Goal: Task Accomplishment & Management: Manage account settings

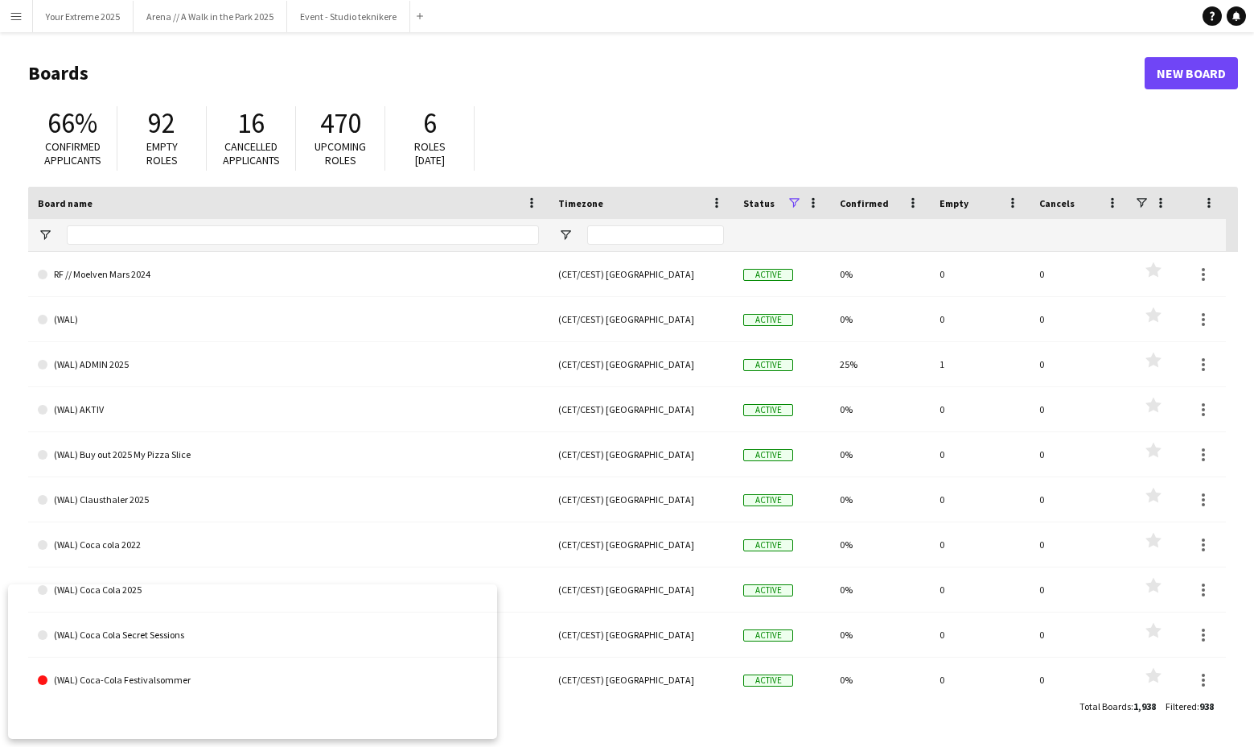
click at [15, 21] on app-icon "Menu" at bounding box center [16, 16] width 13 height 13
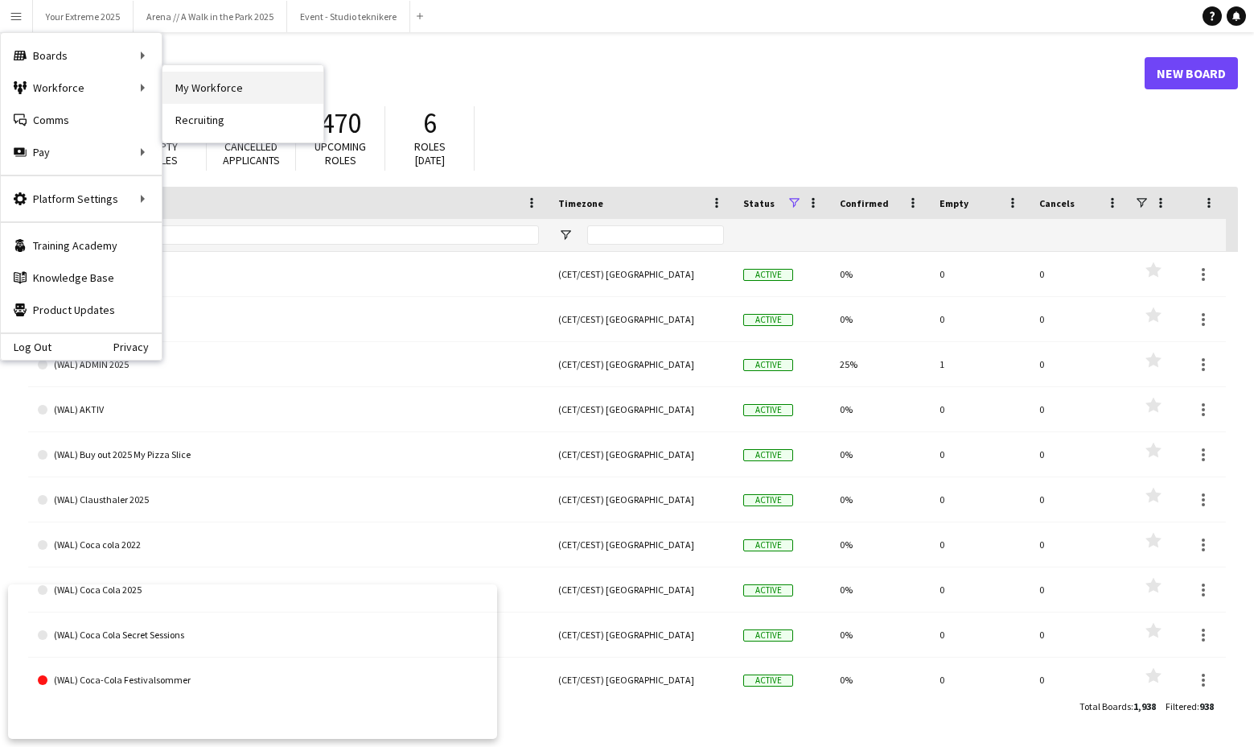
click at [172, 80] on link "My Workforce" at bounding box center [243, 88] width 161 height 32
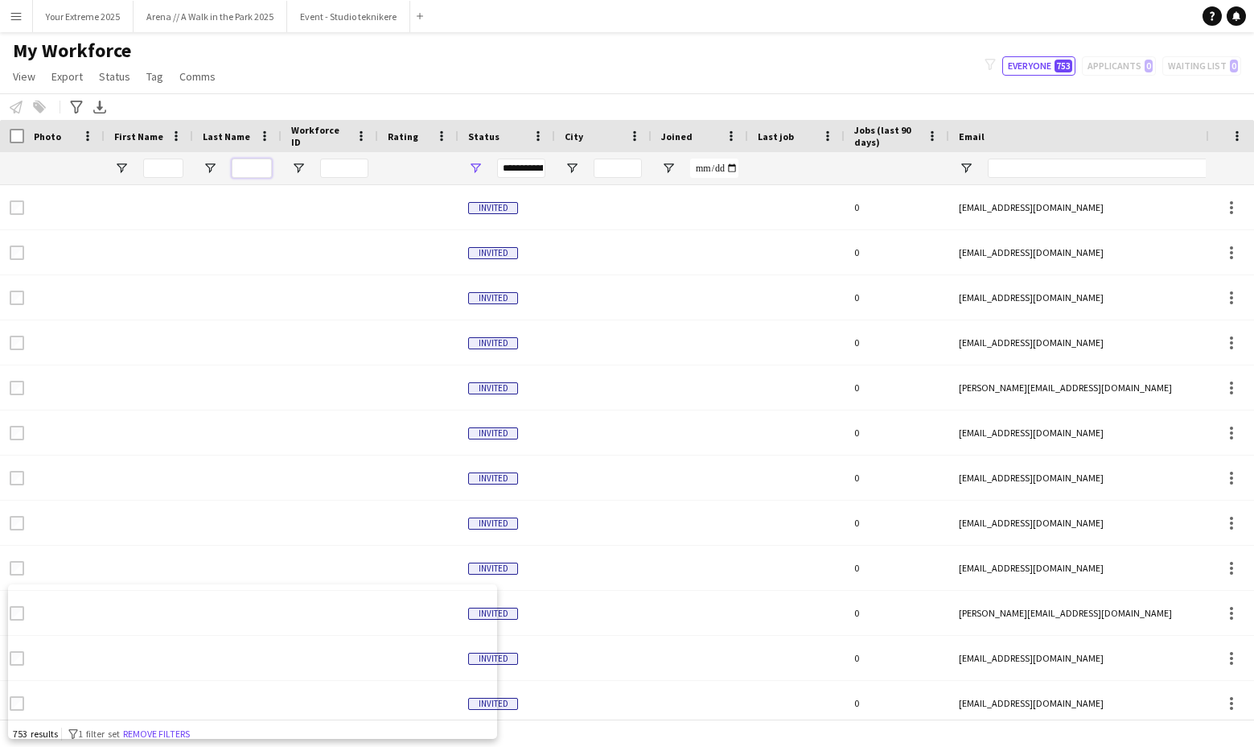
click at [256, 167] on input "Last Name Filter Input" at bounding box center [252, 167] width 40 height 19
click at [182, 163] on input "First Name Filter Input" at bounding box center [163, 167] width 40 height 19
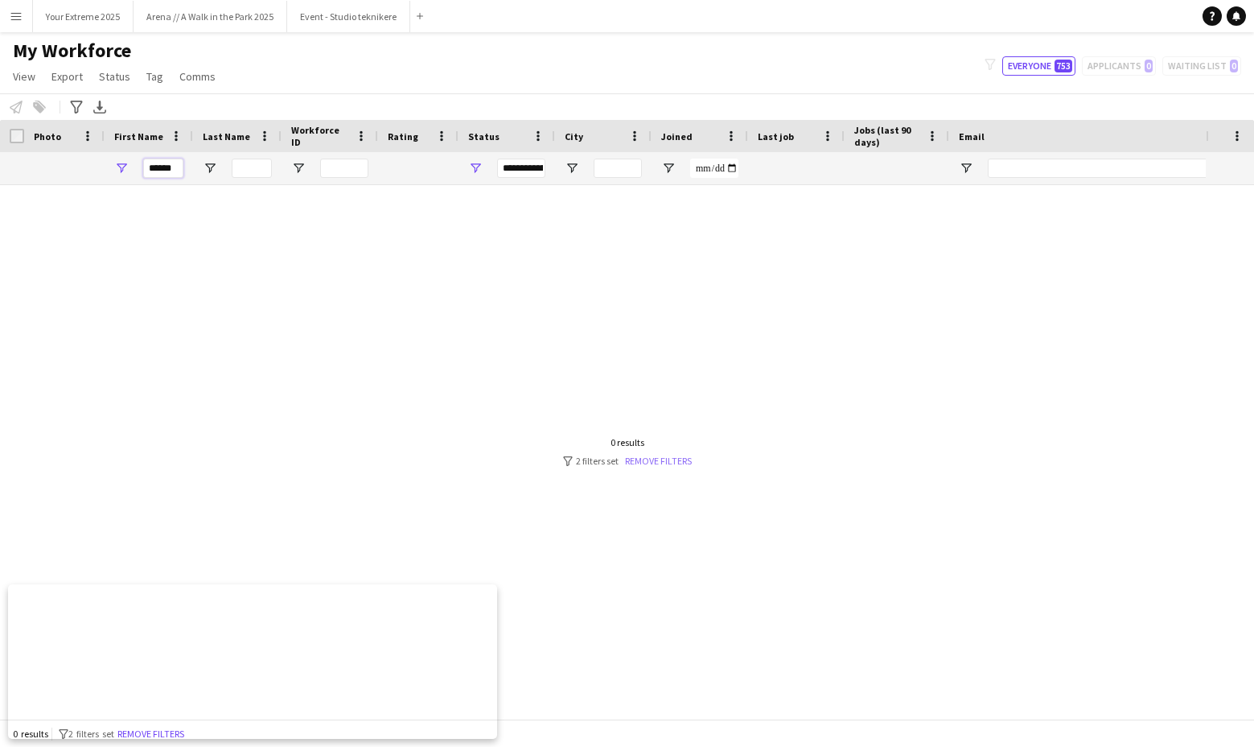
type input "******"
click at [656, 460] on link "Remove filters" at bounding box center [658, 461] width 67 height 12
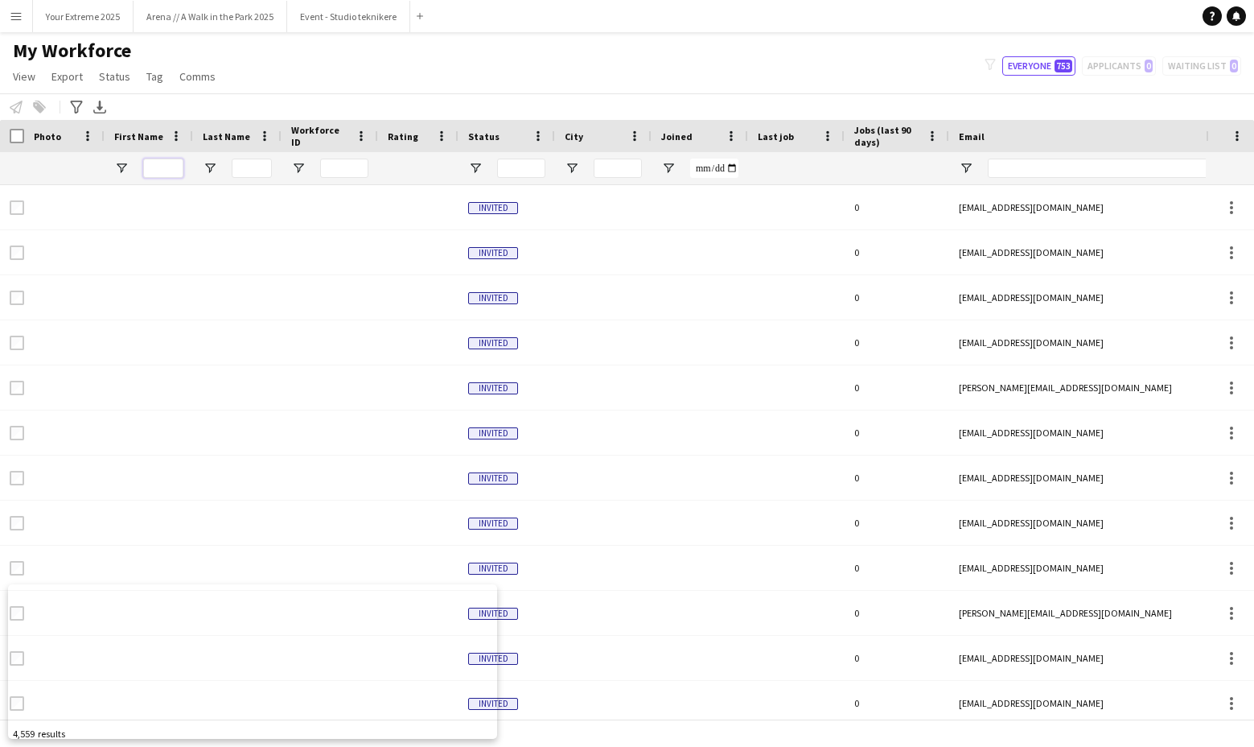
click at [167, 171] on input "First Name Filter Input" at bounding box center [163, 167] width 40 height 19
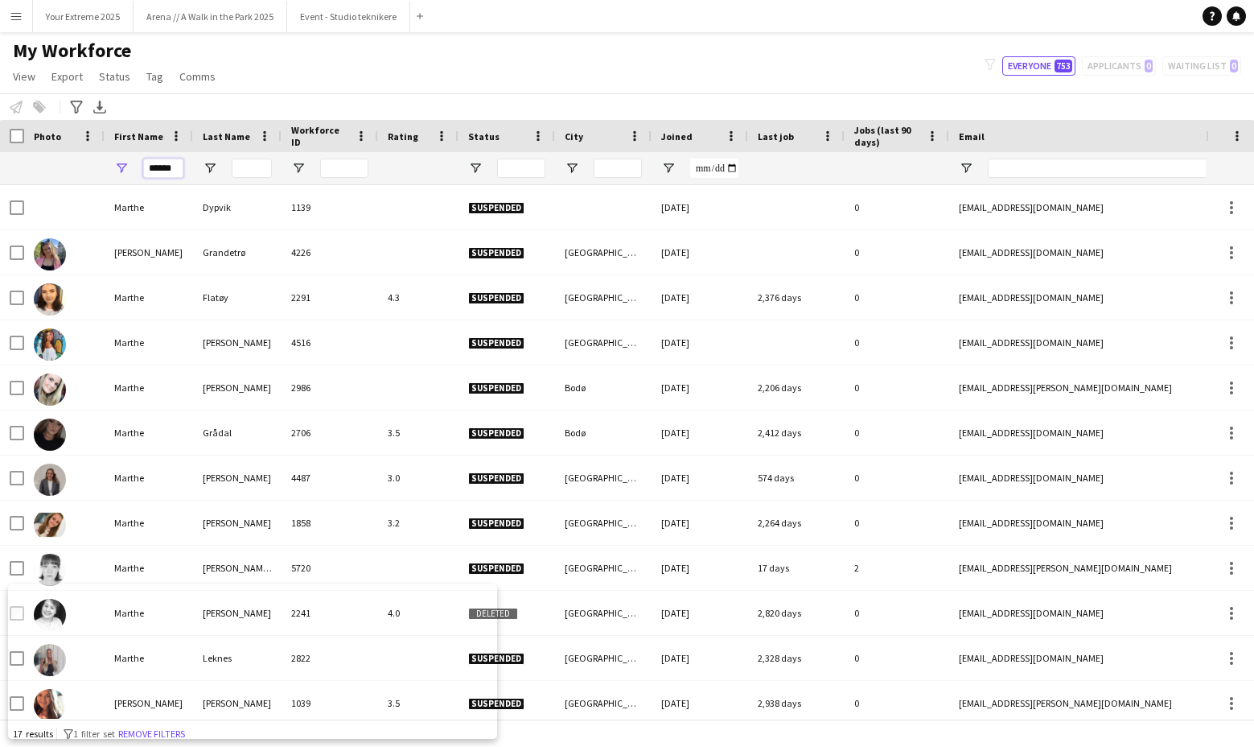
type input "******"
click at [257, 167] on input "Last Name Filter Input" at bounding box center [252, 167] width 40 height 19
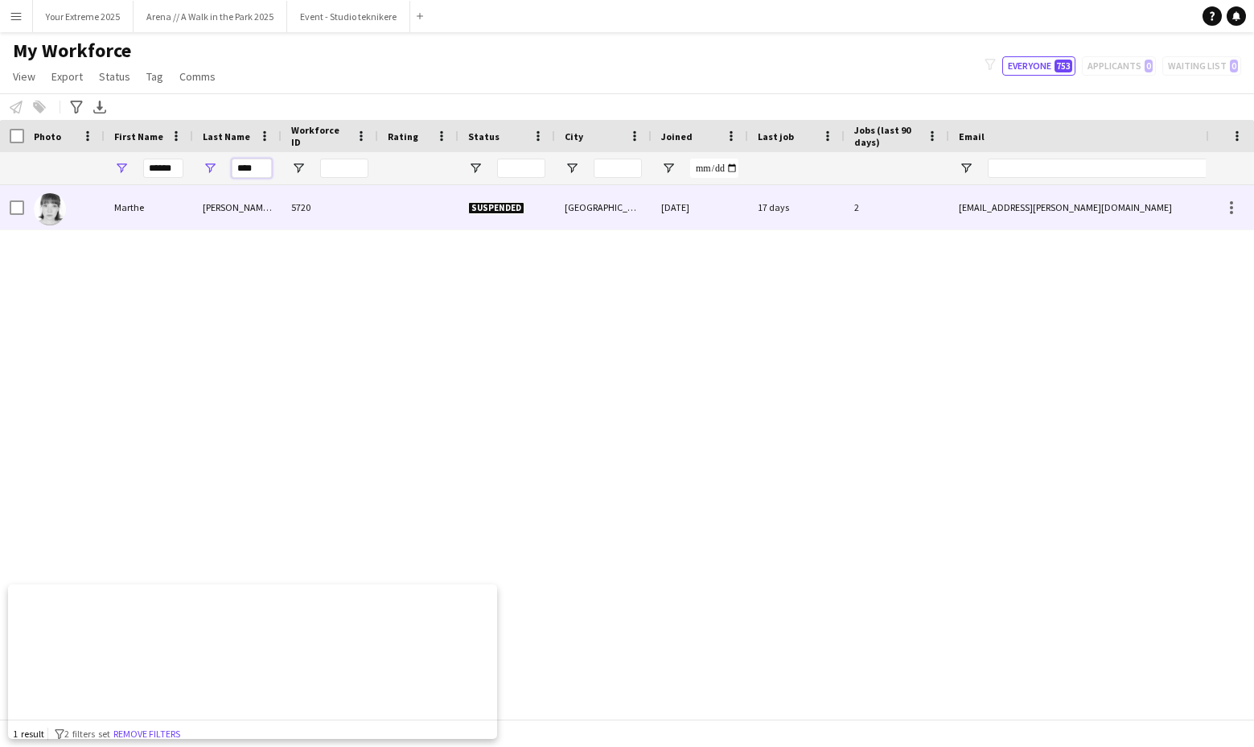
type input "****"
click at [260, 207] on div "[PERSON_NAME] [PERSON_NAME]" at bounding box center [237, 207] width 89 height 44
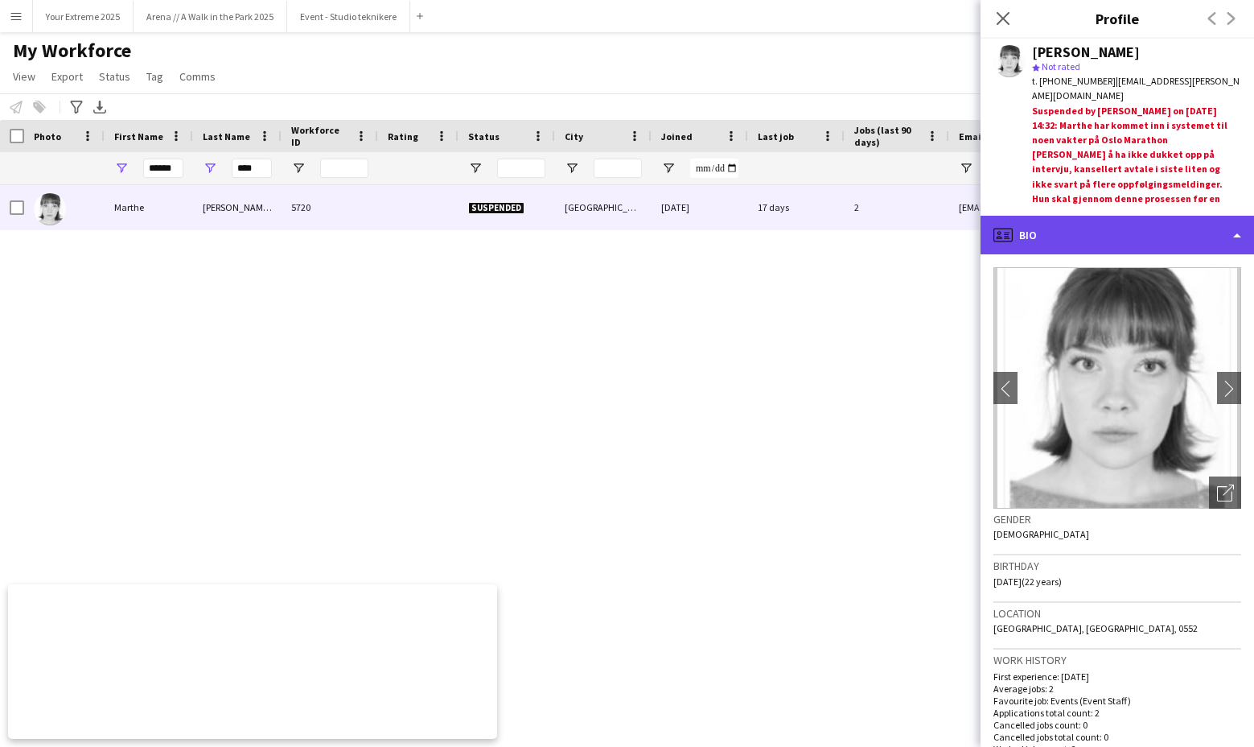
click at [1126, 224] on div "profile Bio" at bounding box center [1118, 235] width 274 height 39
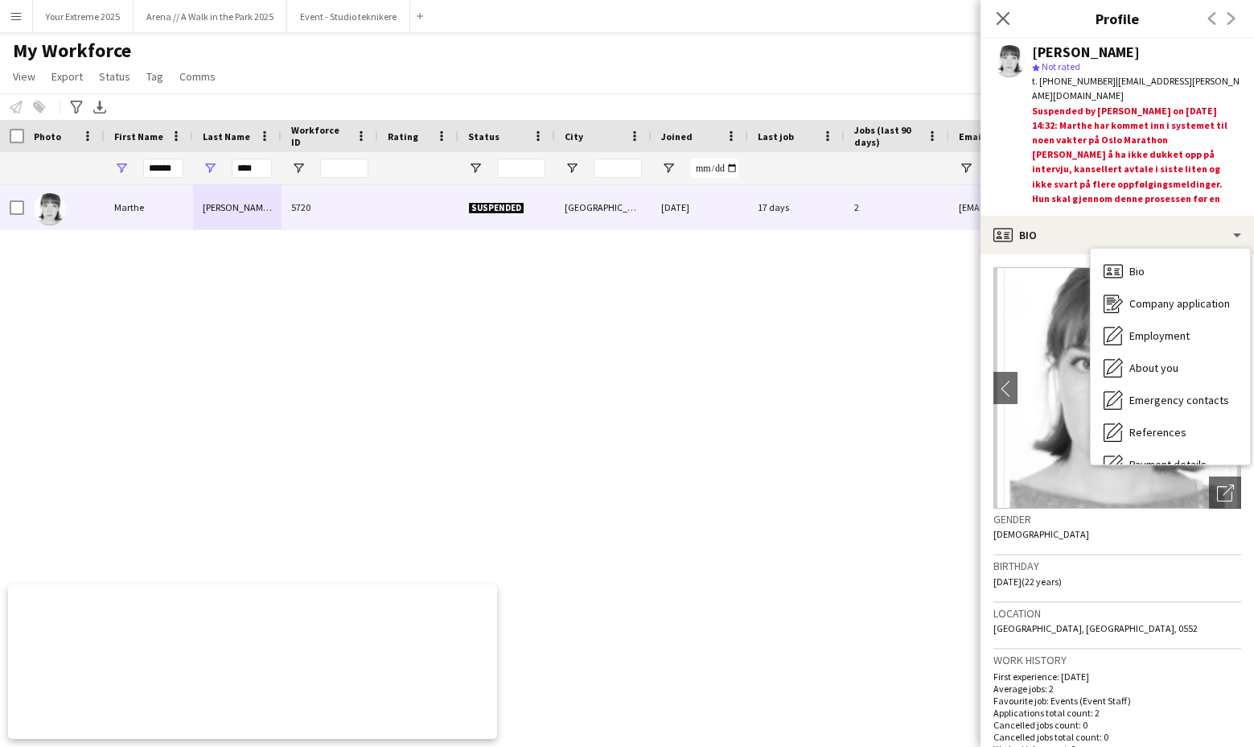
click at [1186, 556] on div "Birthday [DEMOGRAPHIC_DATA] (22 years)" at bounding box center [1118, 578] width 248 height 47
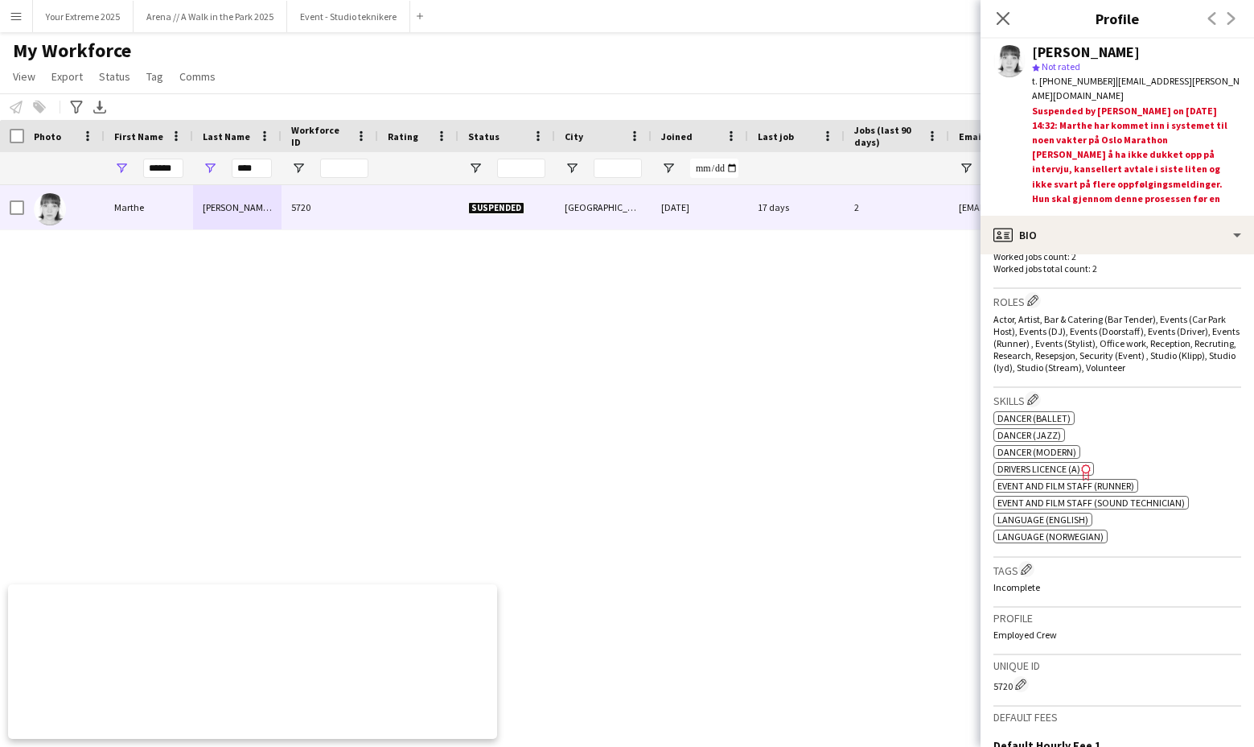
scroll to position [718, 0]
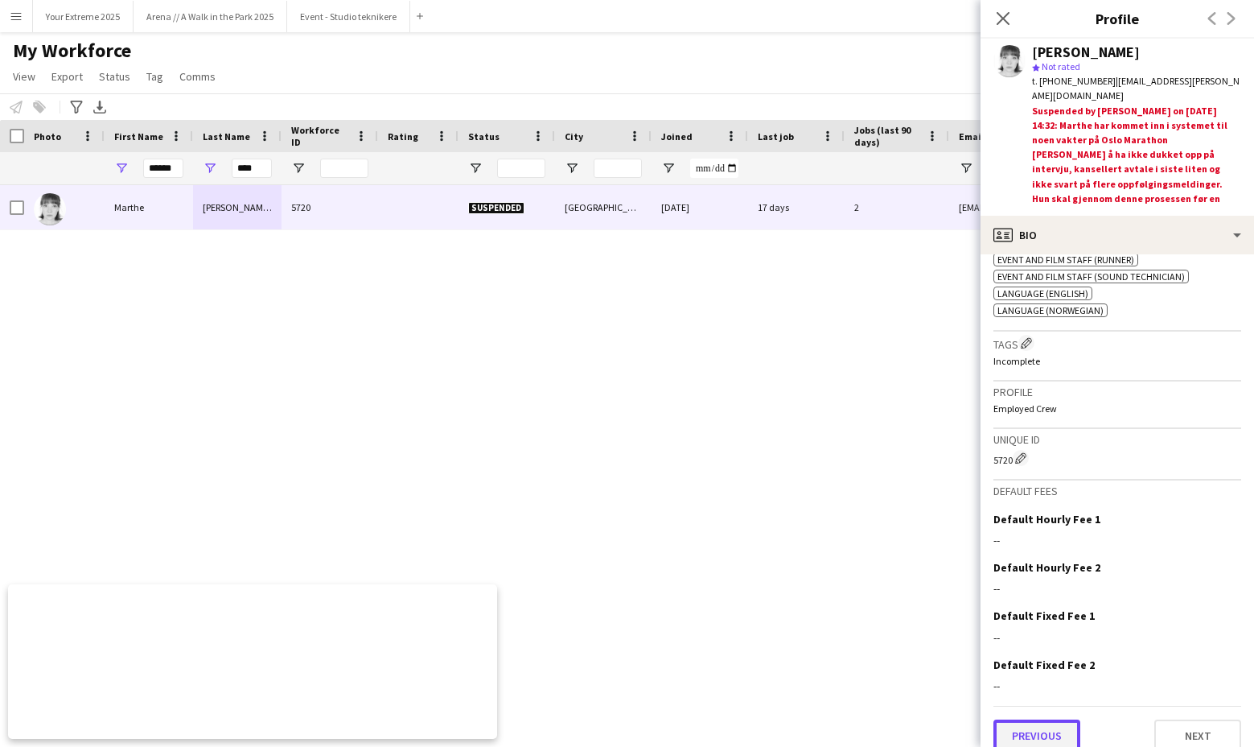
click at [1037, 723] on button "Previous" at bounding box center [1037, 735] width 87 height 32
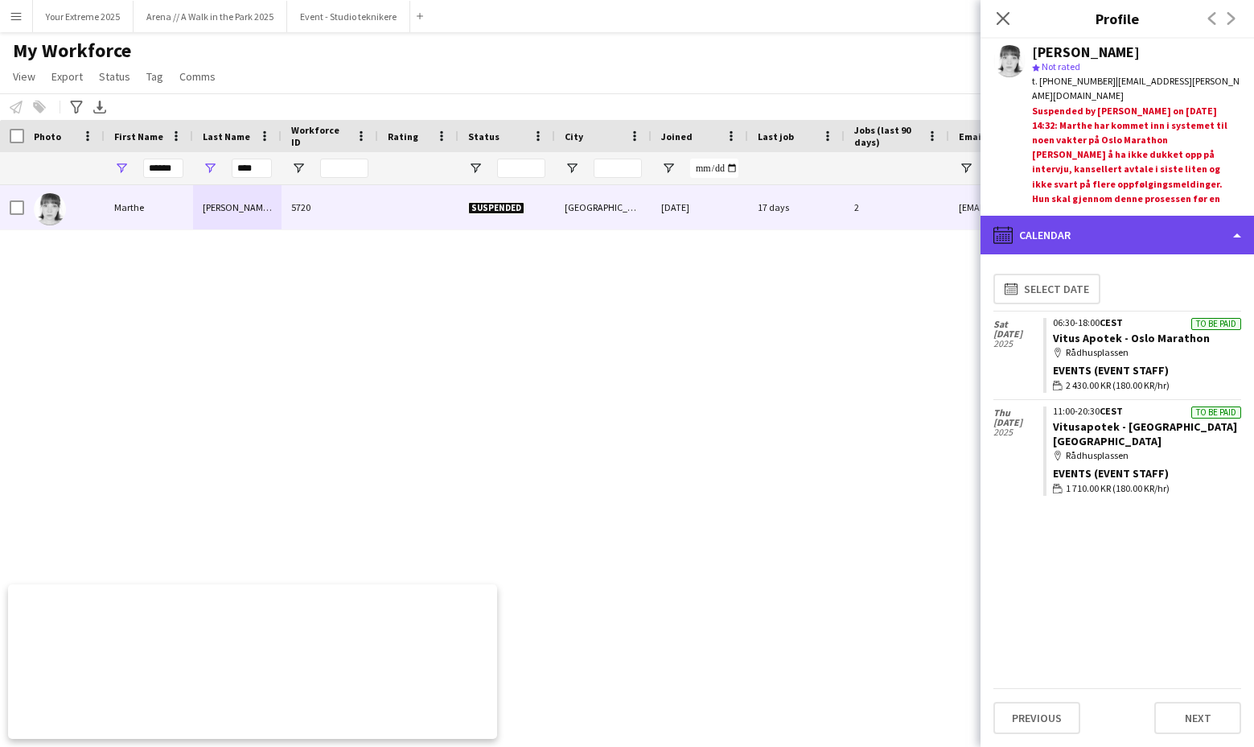
click at [1095, 218] on div "calendar-full Calendar" at bounding box center [1118, 235] width 274 height 39
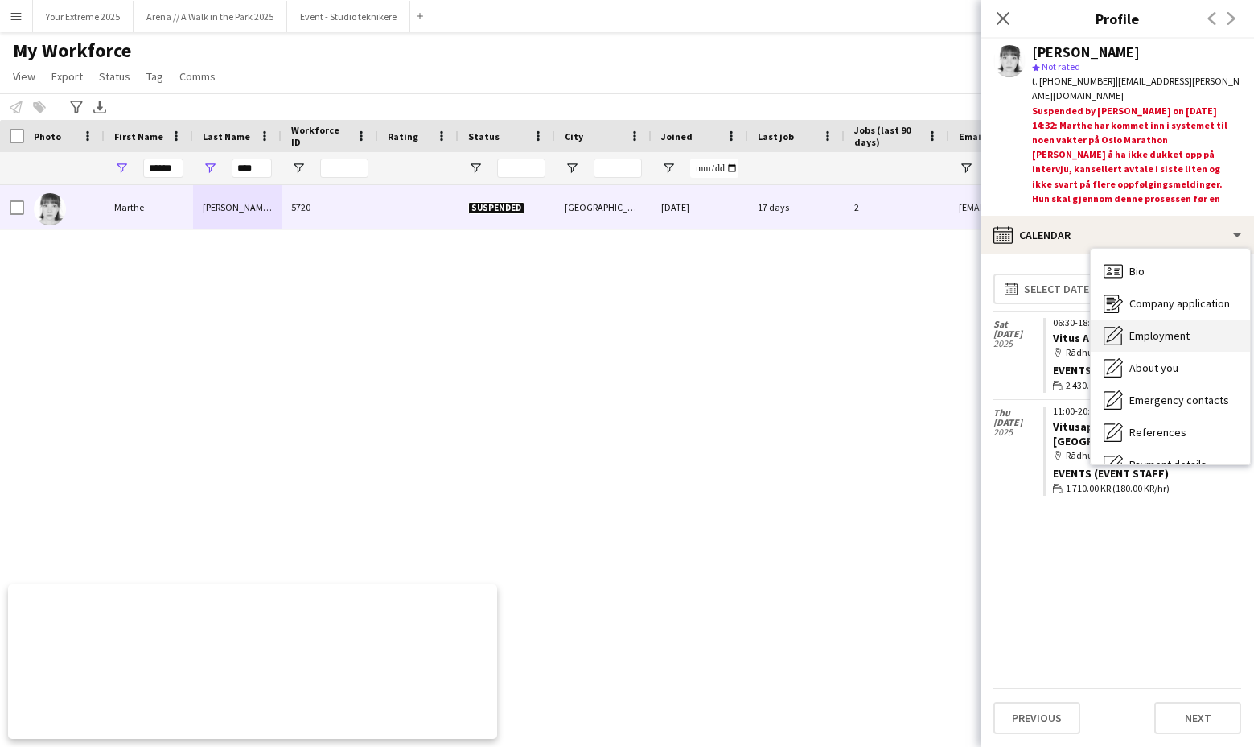
click at [1177, 328] on span "Employment" at bounding box center [1160, 335] width 60 height 14
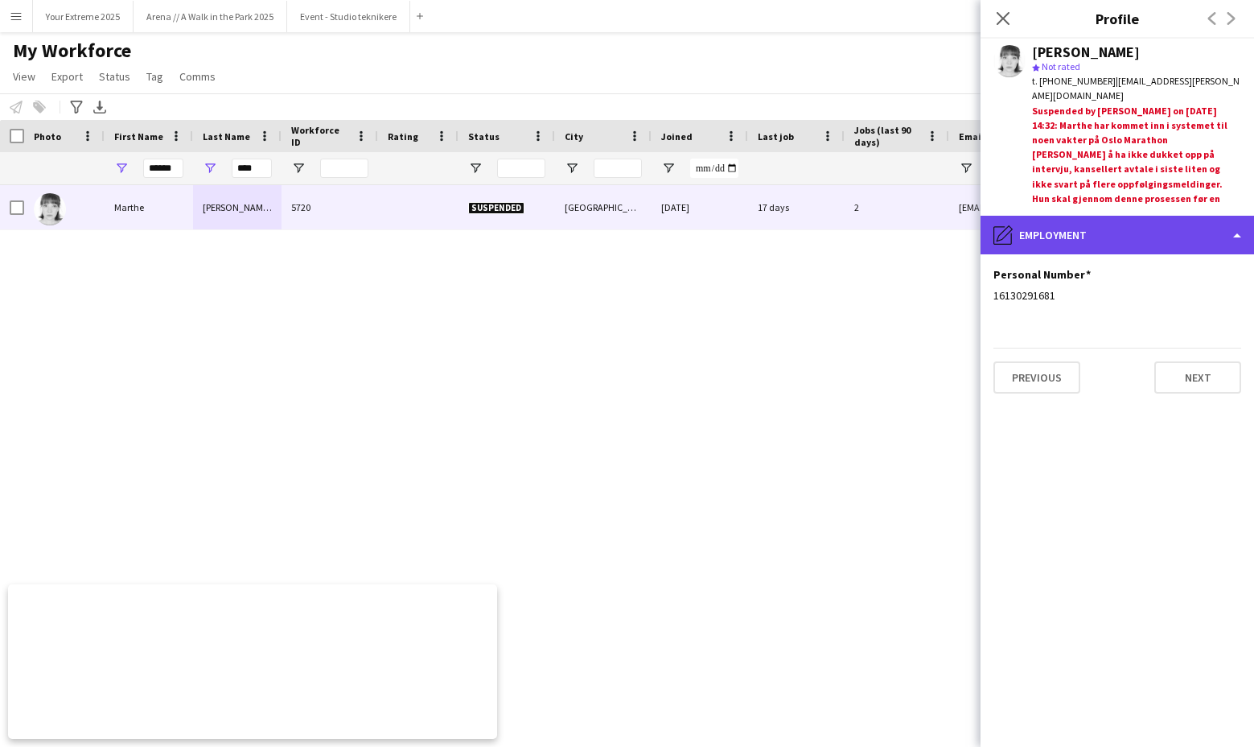
click at [1120, 216] on div "pencil4 Employment" at bounding box center [1118, 235] width 274 height 39
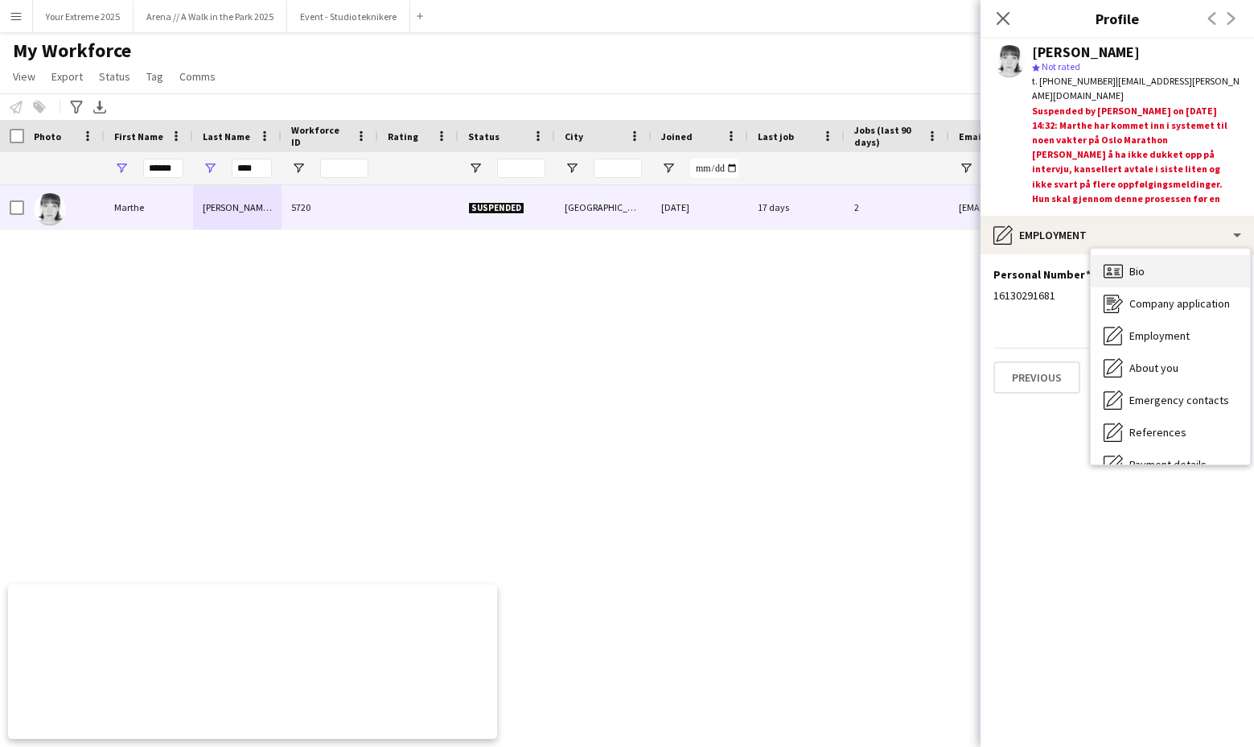
click at [1147, 255] on div "Bio Bio" at bounding box center [1170, 271] width 159 height 32
